Goal: Information Seeking & Learning: Compare options

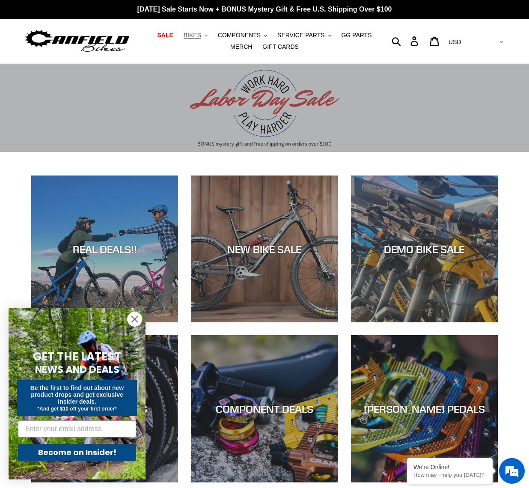
click at [194, 36] on button "BIKES .cls-1{fill:#231f20}" at bounding box center [195, 36] width 33 height 12
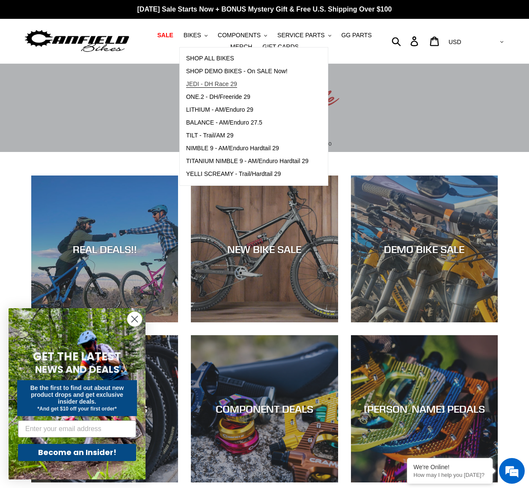
click at [214, 84] on span "JEDI - DH Race 29" at bounding box center [211, 84] width 51 height 7
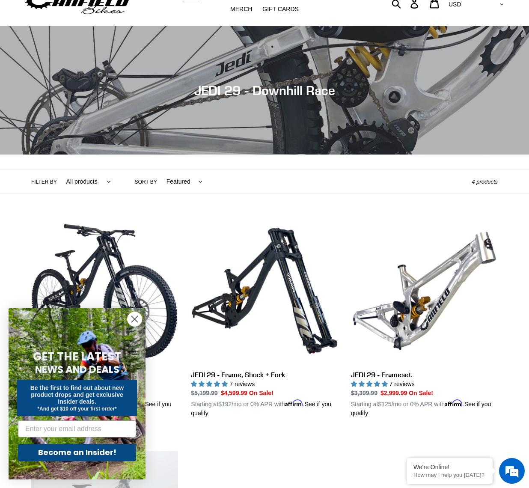
scroll to position [43, 0]
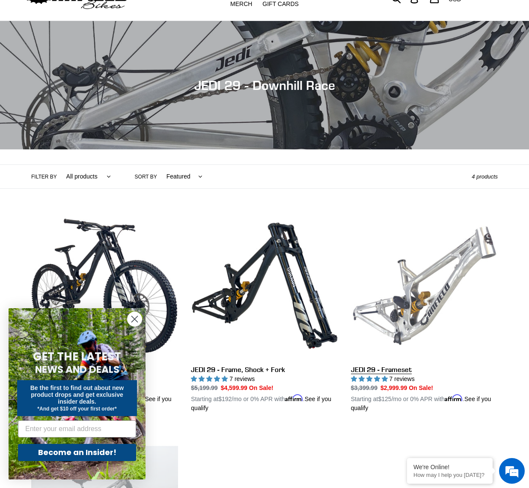
click at [418, 304] on link "JEDI 29 - Frameset" at bounding box center [424, 312] width 147 height 200
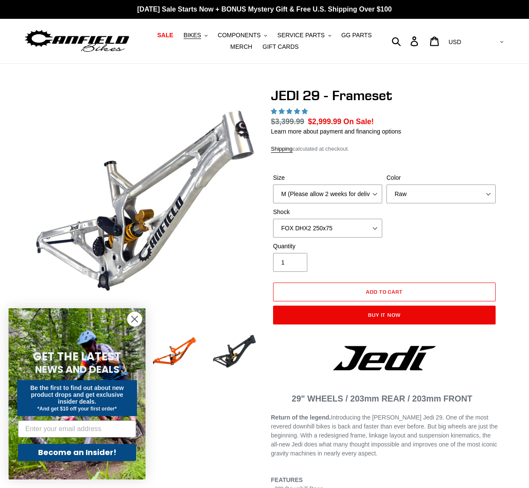
select select "highest-rating"
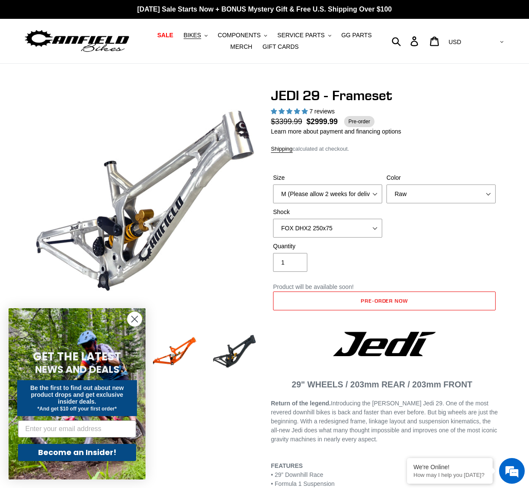
click at [132, 318] on circle "Close dialog" at bounding box center [135, 319] width 14 height 14
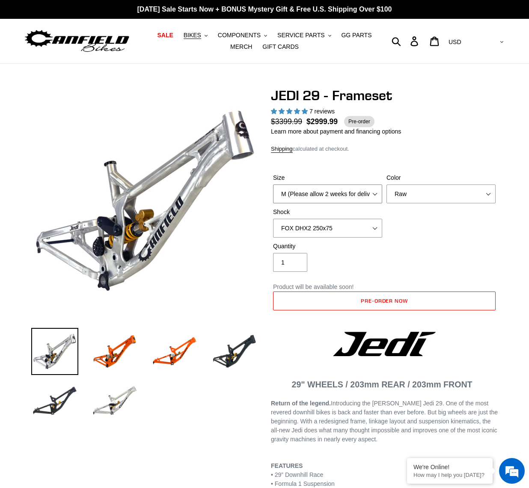
click at [375, 196] on select "M (Please allow 2 weeks for delivery) L (Please allow 2 weeks for delivery) XL" at bounding box center [327, 194] width 109 height 19
select select "XL"
click at [273, 185] on select "M (Please allow 2 weeks for delivery) L (Please allow 2 weeks for delivery) XL" at bounding box center [327, 194] width 109 height 19
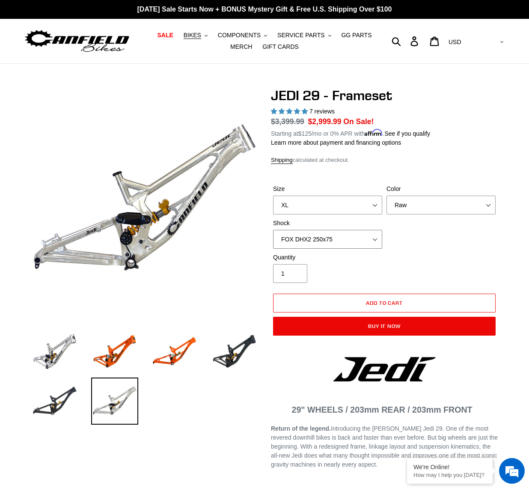
click at [375, 239] on select "No Shock FOX DHX2 250x75 RockShox Vivid Ultimate DH 250x75 EXT e-Storia LOX V3" at bounding box center [327, 239] width 109 height 19
click at [431, 256] on div "Quantity 1" at bounding box center [384, 270] width 227 height 34
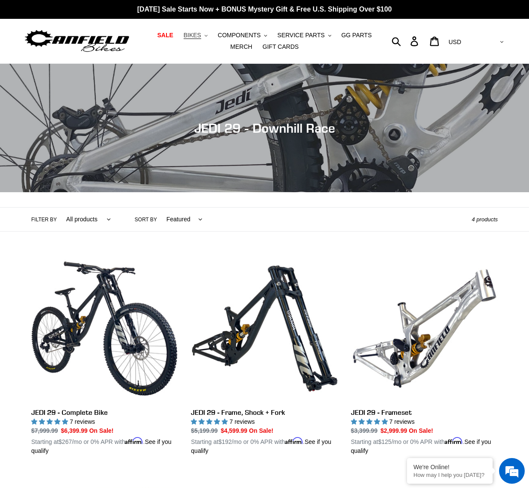
click at [205, 35] on icon "button" at bounding box center [206, 36] width 3 height 2
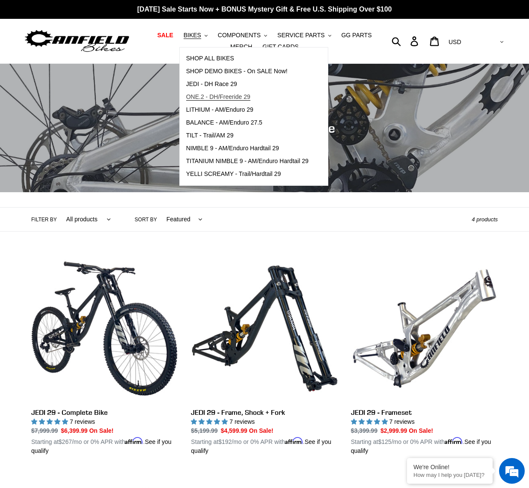
click at [210, 97] on span "ONE.2 - DH/Freeride 29" at bounding box center [218, 96] width 64 height 7
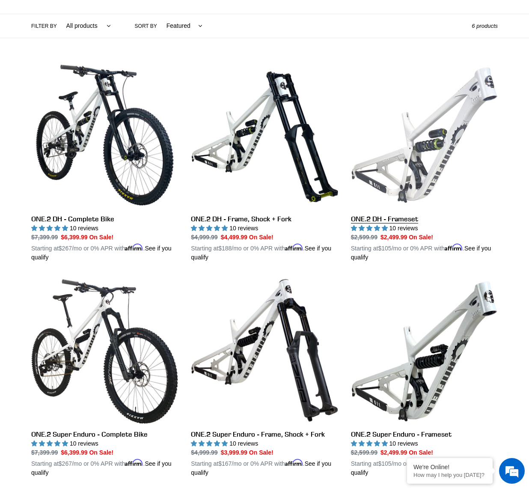
scroll to position [214, 0]
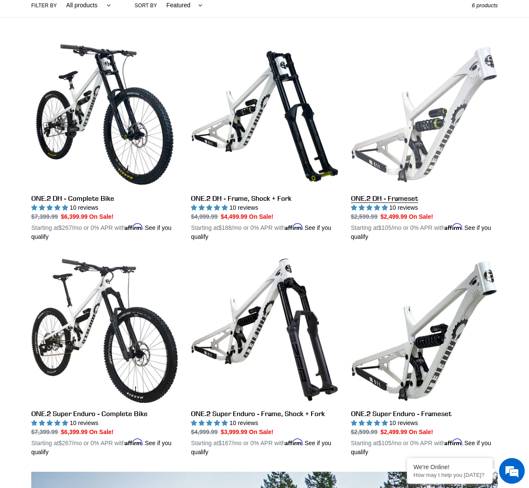
click at [421, 144] on link "ONE.2 DH - Frameset" at bounding box center [424, 141] width 147 height 200
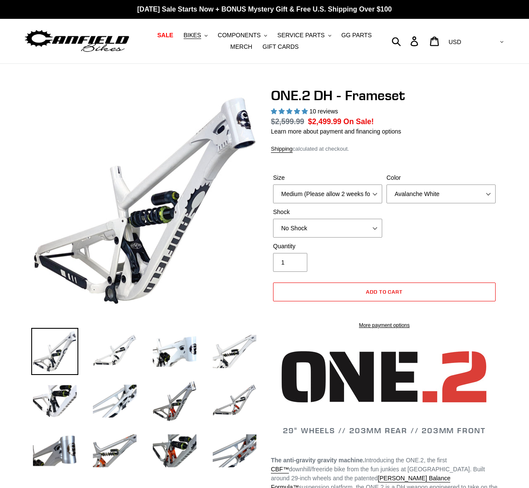
select select "highest-rating"
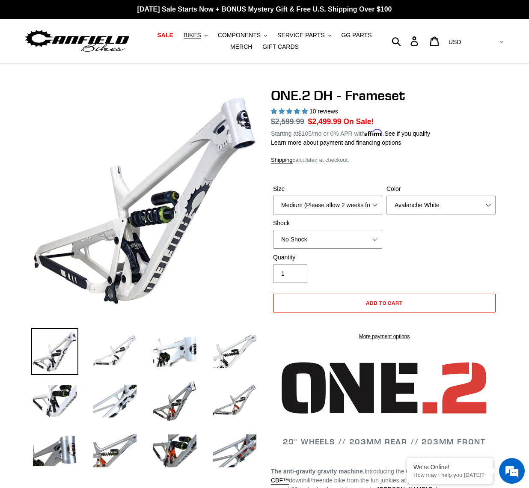
click at [377, 228] on div "Shock No Shock Fox DHX2 Coil RockShox Vivid Coil EXT Storia LOK V3 (Custom Orde…" at bounding box center [328, 234] width 114 height 30
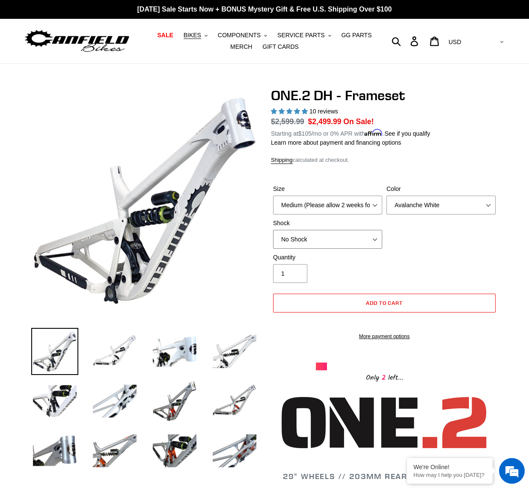
click at [374, 237] on select "No Shock Fox DHX2 Coil RockShox Vivid Coil EXT Storia LOK V3 (Custom Order)" at bounding box center [327, 239] width 109 height 19
click at [432, 240] on div "Size Medium (Please allow 2 weeks for delivery) Large (Sold Out) Color Avalanch…" at bounding box center [384, 219] width 227 height 69
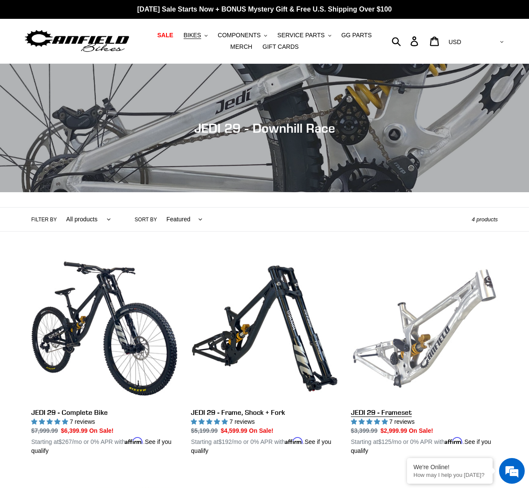
click at [412, 333] on link "JEDI 29 - Frameset" at bounding box center [424, 355] width 147 height 200
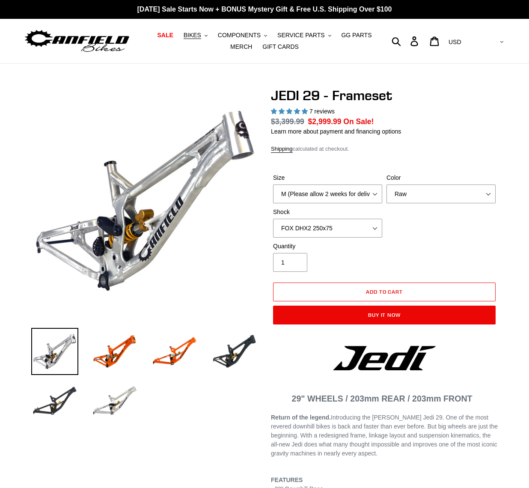
select select "highest-rating"
